Goal: Task Accomplishment & Management: Manage account settings

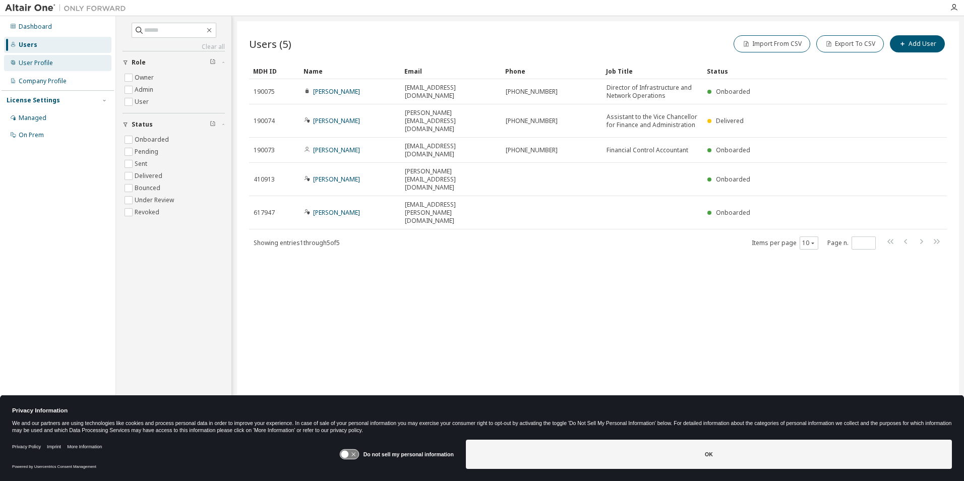
click at [31, 63] on div "User Profile" at bounding box center [36, 63] width 34 height 8
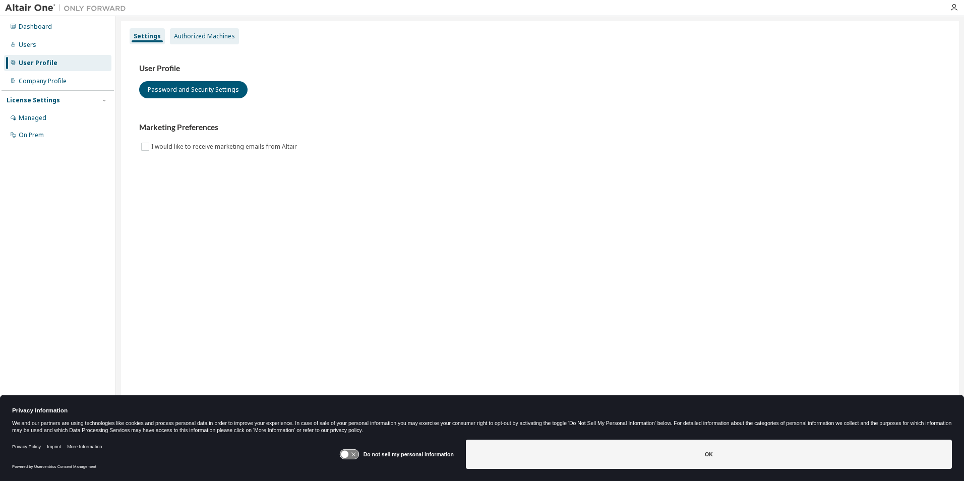
click at [207, 36] on div "Authorized Machines" at bounding box center [204, 36] width 61 height 8
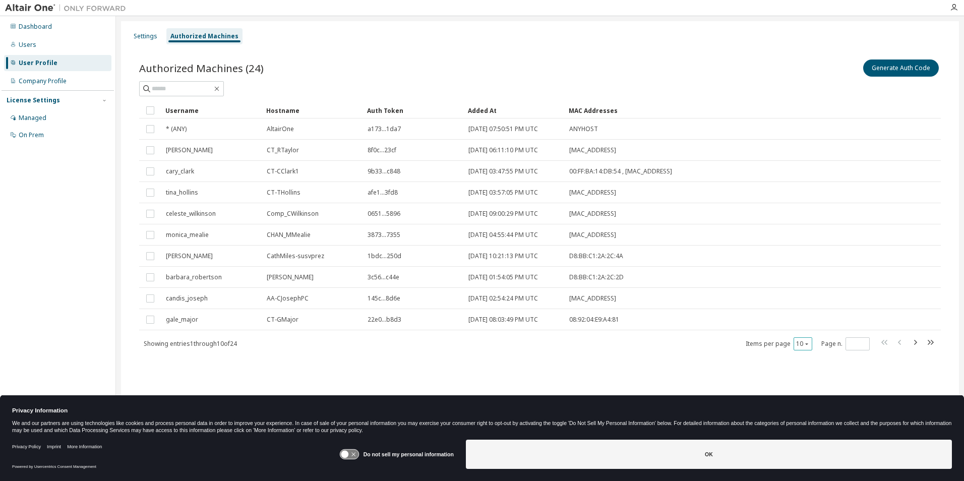
click at [802, 343] on button "10" at bounding box center [803, 344] width 14 height 8
click at [810, 391] on div "50" at bounding box center [833, 394] width 81 height 12
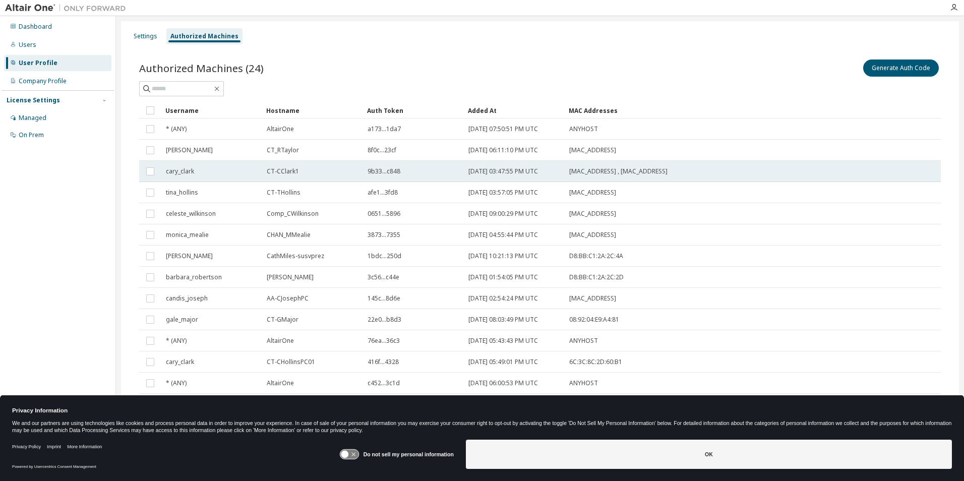
click at [261, 172] on td "cary_clark" at bounding box center [211, 171] width 101 height 21
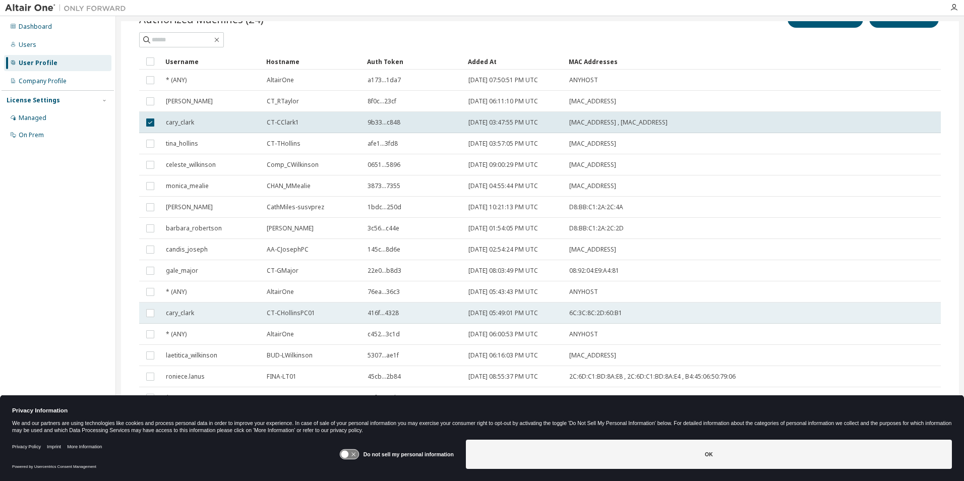
scroll to position [31, 0]
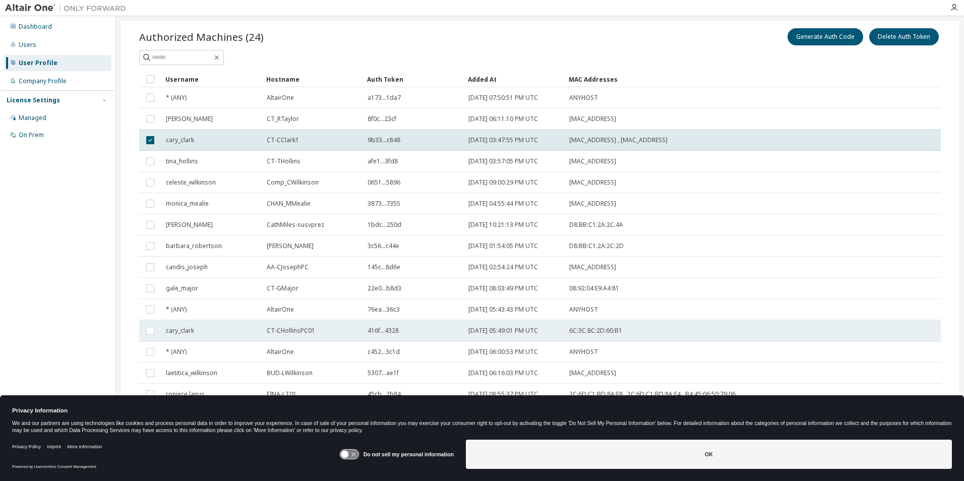
click at [447, 332] on div "416f...4328" at bounding box center [413, 331] width 92 height 8
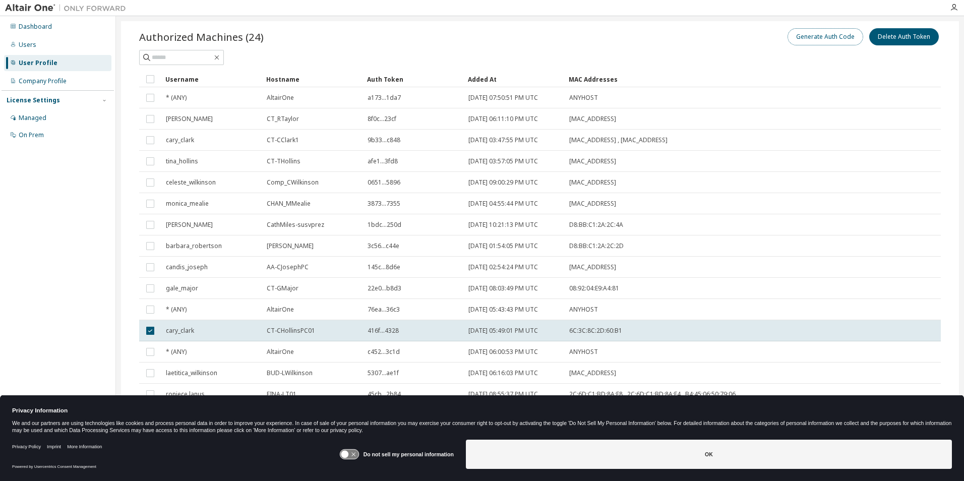
click at [802, 37] on button "Generate Auth Code" at bounding box center [825, 36] width 76 height 17
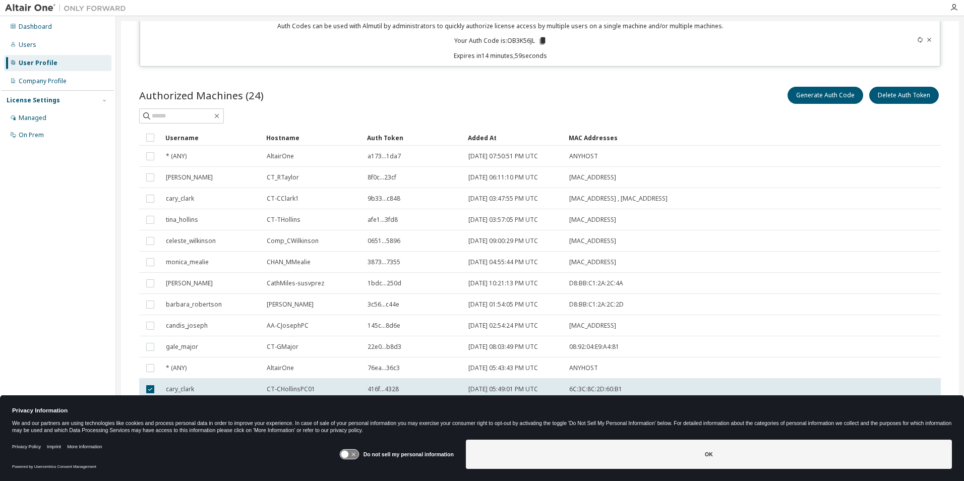
scroll to position [0, 0]
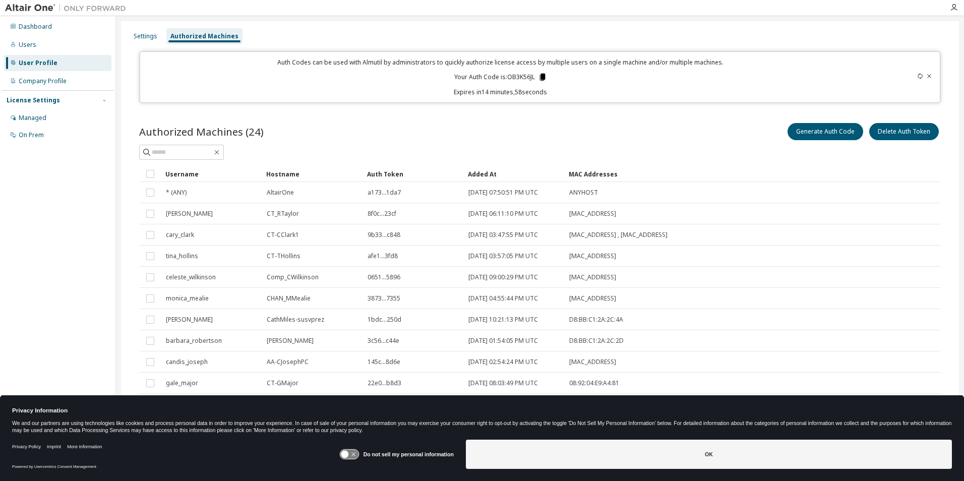
click at [540, 77] on icon at bounding box center [542, 77] width 6 height 7
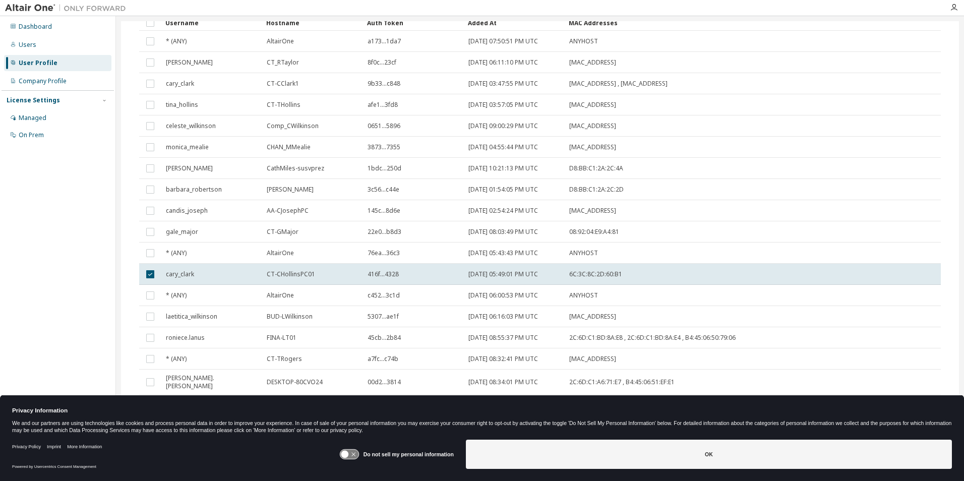
scroll to position [101, 0]
